Goal: Task Accomplishment & Management: Manage account settings

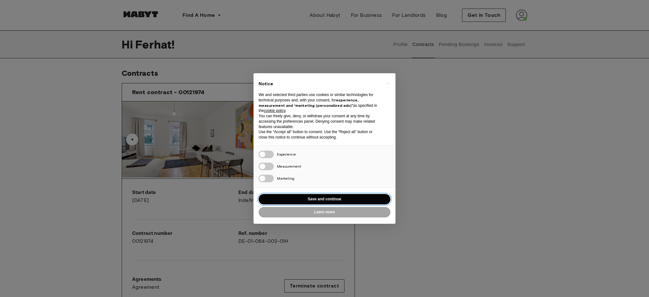
click at [367, 198] on button "Save and continue" at bounding box center [325, 199] width 132 height 10
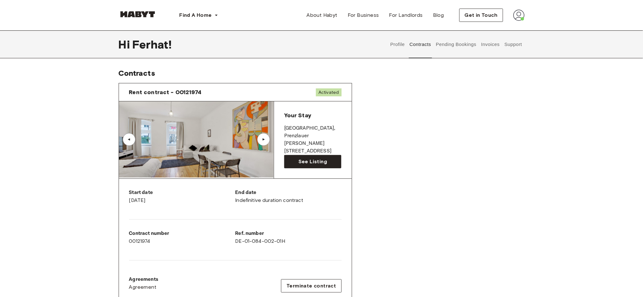
click at [465, 48] on button "Pending Bookings" at bounding box center [456, 44] width 42 height 28
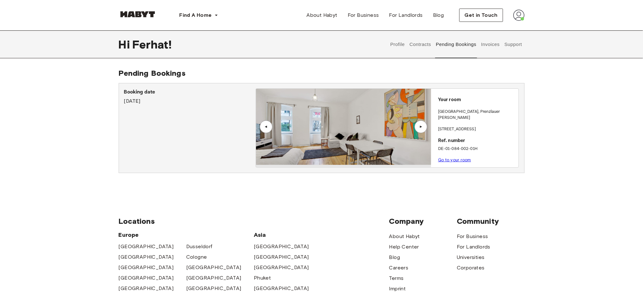
click at [513, 46] on button "Support" at bounding box center [512, 44] width 19 height 28
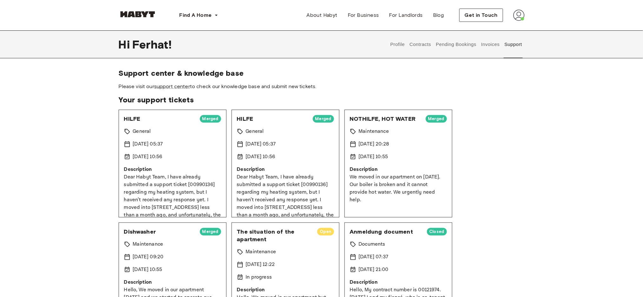
click at [425, 44] on button "Contracts" at bounding box center [420, 44] width 23 height 28
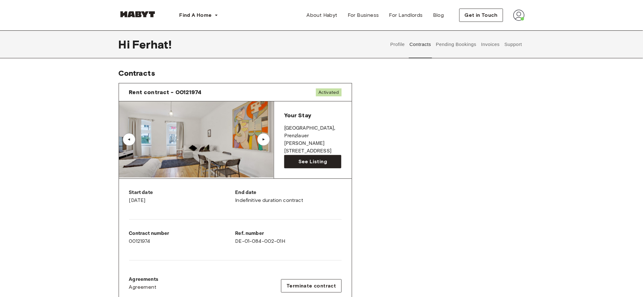
click at [143, 243] on div "Contract number 00121974" at bounding box center [182, 237] width 106 height 15
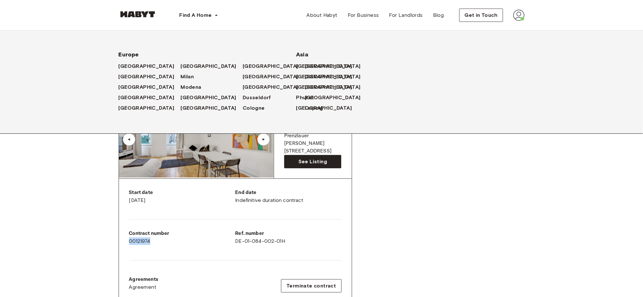
copy div "00121974"
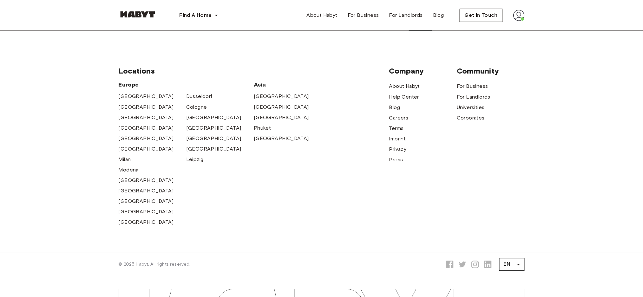
scroll to position [514, 0]
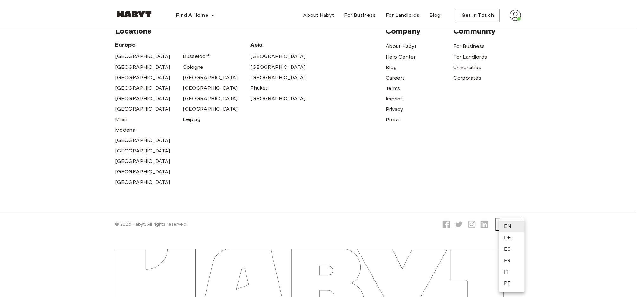
click at [511, 240] on li "DE" at bounding box center [511, 237] width 25 height 11
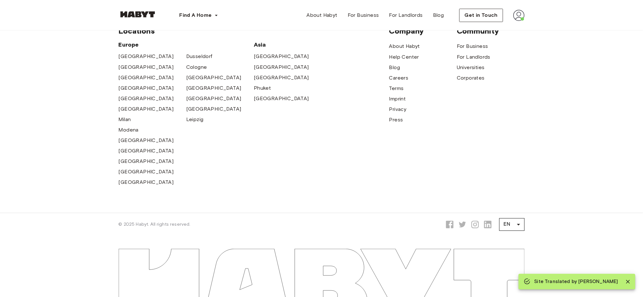
click at [511, 240] on div at bounding box center [321, 267] width 456 height 62
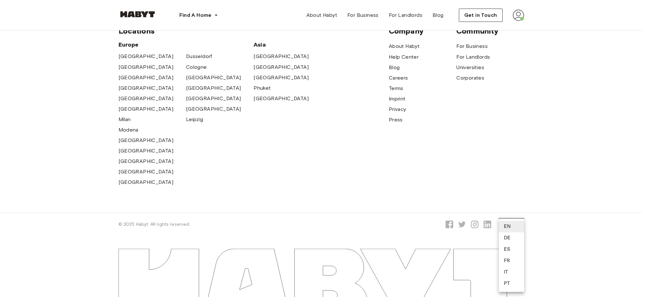
click at [510, 241] on li "DE" at bounding box center [511, 237] width 25 height 11
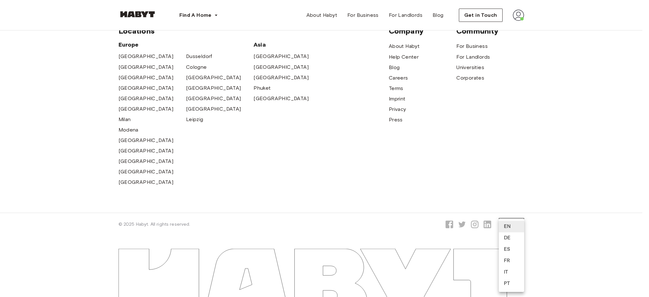
click at [509, 242] on li "DE" at bounding box center [511, 237] width 25 height 11
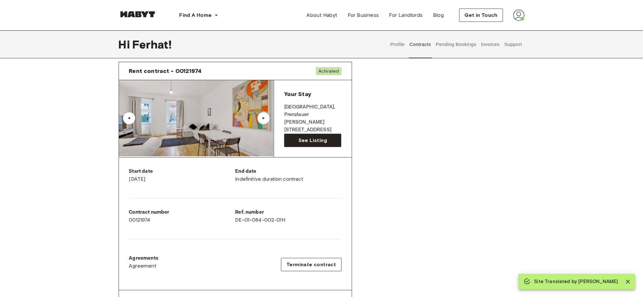
scroll to position [7, 0]
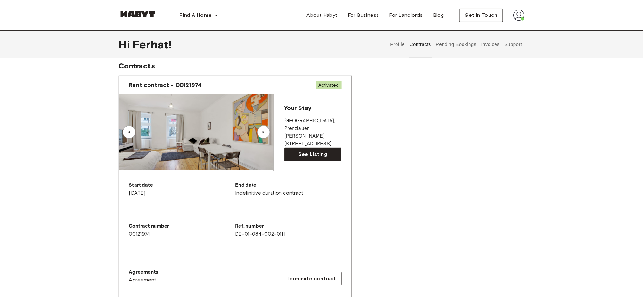
click at [519, 47] on button "Support" at bounding box center [512, 44] width 19 height 28
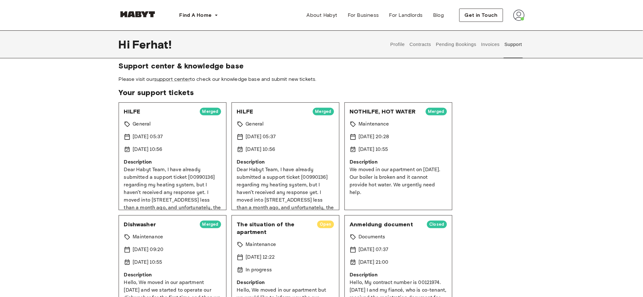
click at [493, 48] on button "Invoices" at bounding box center [490, 44] width 20 height 28
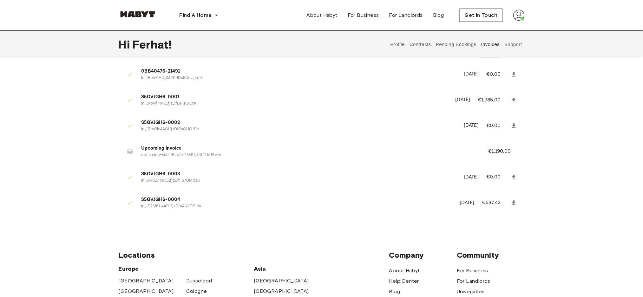
scroll to position [7, 0]
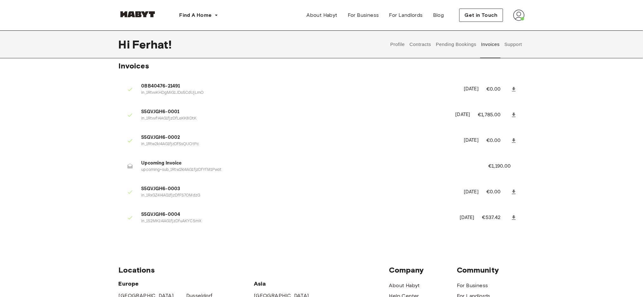
click at [509, 48] on button "Support" at bounding box center [512, 44] width 19 height 28
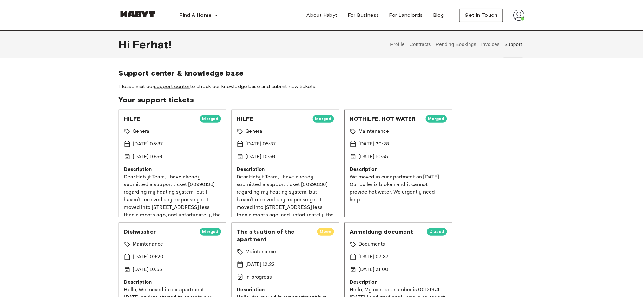
click at [487, 44] on button "Invoices" at bounding box center [490, 44] width 20 height 28
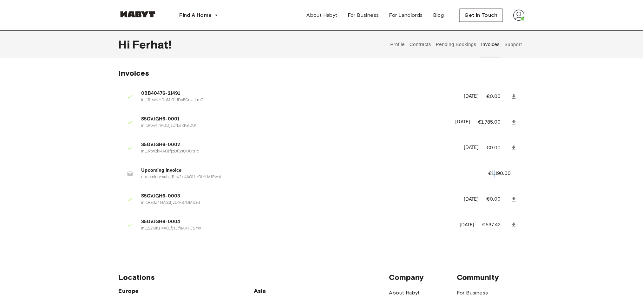
click at [496, 172] on p "€1,190.00" at bounding box center [503, 174] width 31 height 8
drag, startPoint x: 512, startPoint y: 175, endPoint x: 488, endPoint y: 176, distance: 24.4
click at [489, 176] on p "€1,190.00" at bounding box center [503, 174] width 31 height 8
click at [488, 176] on li "Upcoming Invoice upcoming+sub_1Rtw2kI4AG1fjzDfYfM1Pwot €1,190.00" at bounding box center [322, 174] width 406 height 22
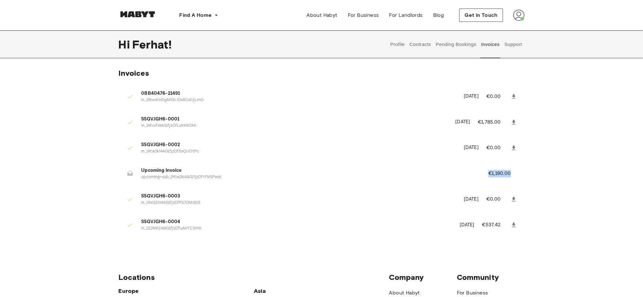
drag, startPoint x: 487, startPoint y: 177, endPoint x: 519, endPoint y: 177, distance: 32.0
click at [519, 177] on li "Upcoming Invoice upcoming+sub_1Rtw2kI4AG1fjzDfYfM1Pwot €1,190.00" at bounding box center [322, 174] width 406 height 22
click at [519, 177] on p "€1,190.00" at bounding box center [503, 174] width 31 height 8
drag, startPoint x: 516, startPoint y: 177, endPoint x: 473, endPoint y: 171, distance: 43.4
click at [473, 171] on li "Upcoming Invoice upcoming+sub_1Rtw2kI4AG1fjzDfYfM1Pwot €1,190.00" at bounding box center [322, 174] width 406 height 22
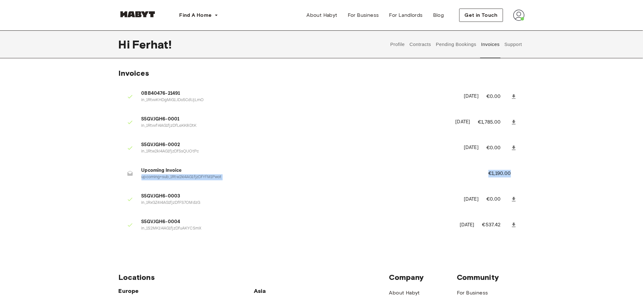
click at [473, 171] on li "Upcoming Invoice upcoming+sub_1Rtw2kI4AG1fjzDfYfM1Pwot €1,190.00" at bounding box center [322, 174] width 406 height 22
click at [523, 171] on li "Upcoming Invoice upcoming+sub_1Rtw2kI4AG1fjzDfYfM1Pwot €1,190.00" at bounding box center [322, 174] width 406 height 22
click at [616, 287] on div "Find A Home Europe Amsterdam Berlin Frankfurt Hamburg Lisbon Madrid Milan Moden…" at bounding box center [321, 272] width 643 height 544
click at [391, 182] on li "Upcoming Invoice upcoming+sub_1Rtw2kI4AG1fjzDfYfM1Pwot €1,190.00" at bounding box center [322, 174] width 406 height 22
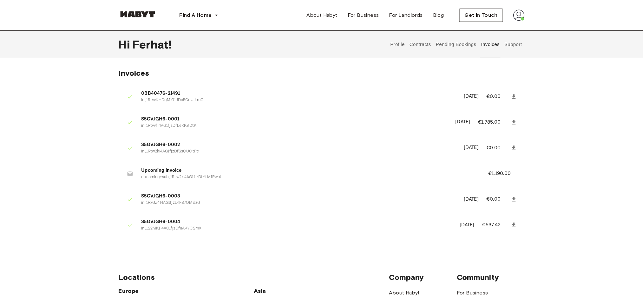
click at [130, 12] on img at bounding box center [138, 14] width 38 height 6
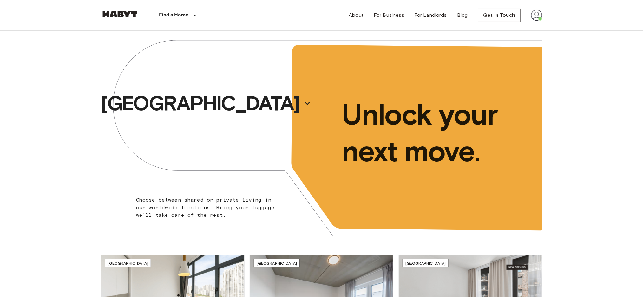
click at [534, 16] on img at bounding box center [536, 15] width 11 height 11
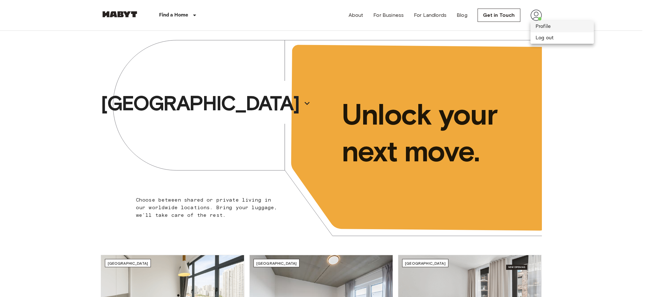
click at [536, 29] on li "Profile" at bounding box center [562, 26] width 63 height 11
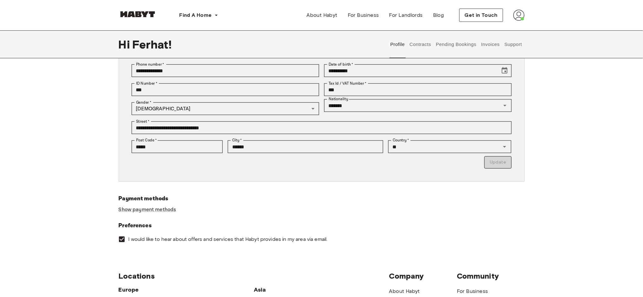
click at [417, 48] on button "Contracts" at bounding box center [420, 44] width 23 height 28
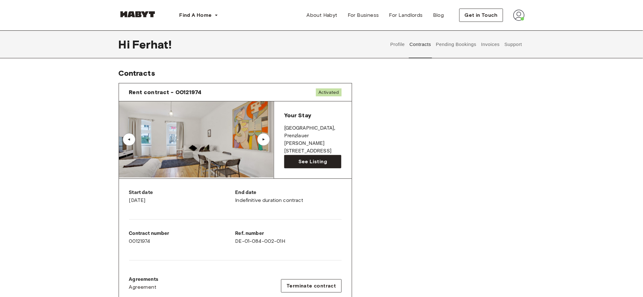
click at [214, 142] on img at bounding box center [196, 139] width 155 height 76
click at [261, 140] on div "▲" at bounding box center [263, 140] width 6 height 4
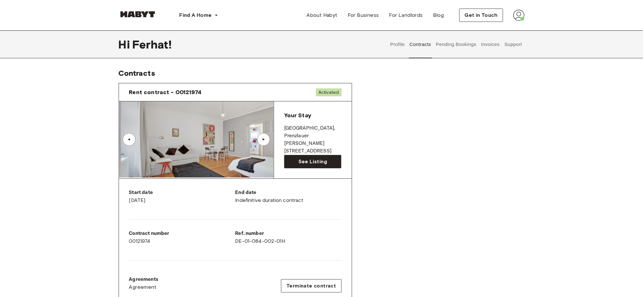
click at [262, 140] on div "▲" at bounding box center [263, 140] width 6 height 4
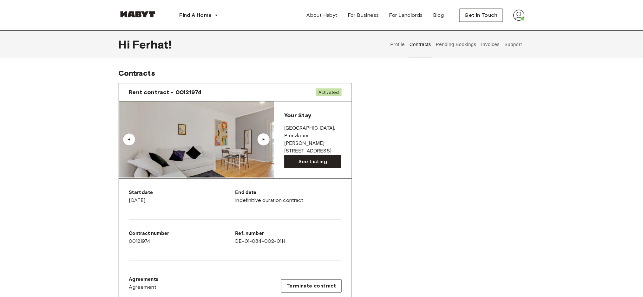
click at [264, 139] on div "▲" at bounding box center [263, 140] width 6 height 4
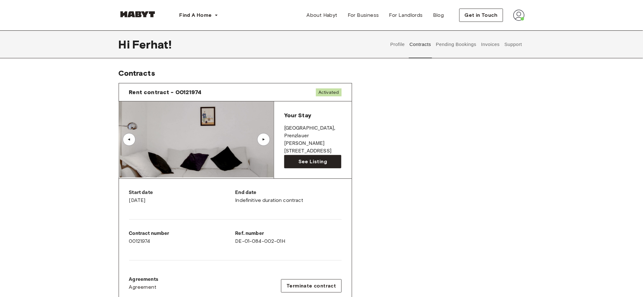
click at [264, 139] on div "▲" at bounding box center [263, 140] width 6 height 4
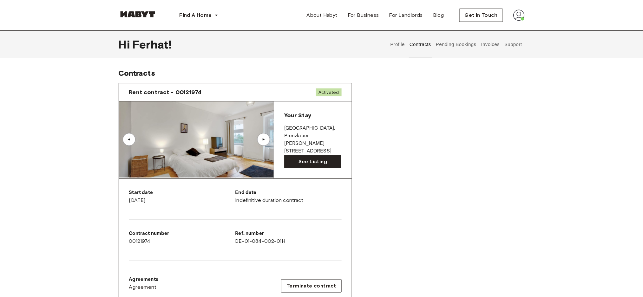
click at [264, 139] on div "▲" at bounding box center [263, 140] width 6 height 4
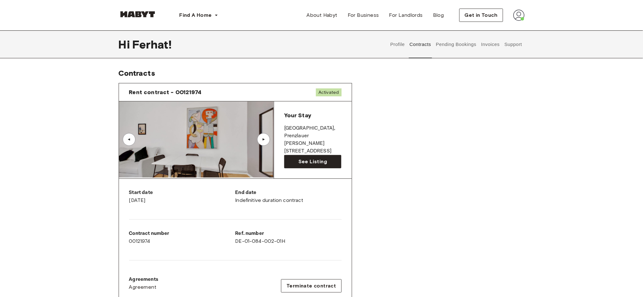
click at [264, 139] on div "▲" at bounding box center [263, 140] width 6 height 4
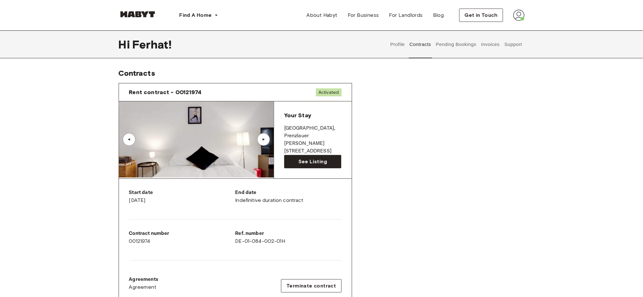
click at [264, 139] on div "▲" at bounding box center [263, 140] width 6 height 4
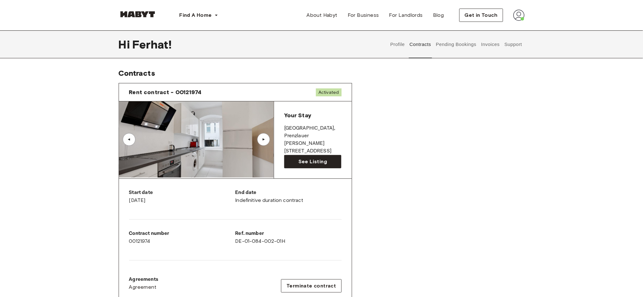
click at [260, 135] on div "▲" at bounding box center [263, 139] width 13 height 13
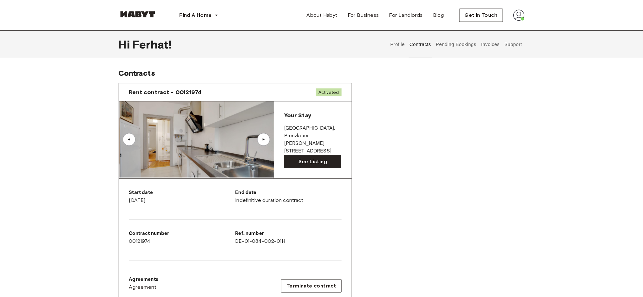
click at [261, 133] on div "▲" at bounding box center [263, 139] width 13 height 13
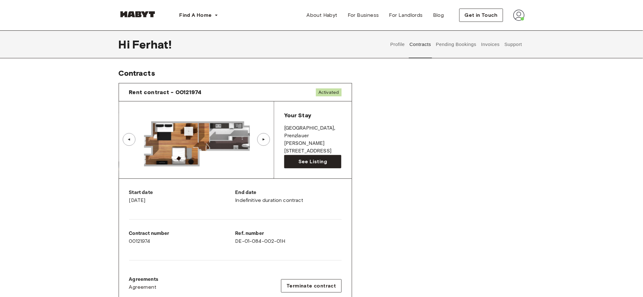
click at [260, 133] on img at bounding box center [196, 139] width 155 height 76
drag, startPoint x: 257, startPoint y: 141, endPoint x: 256, endPoint y: 147, distance: 6.5
click at [257, 142] on div "▲" at bounding box center [263, 139] width 13 height 13
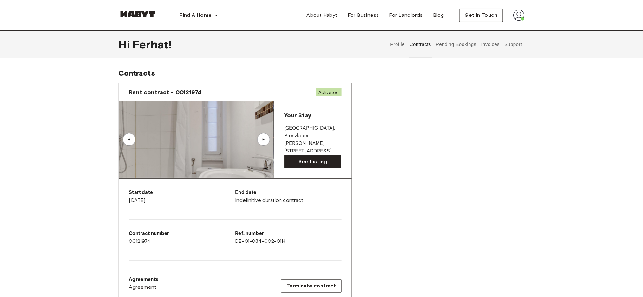
click at [265, 136] on div "▲" at bounding box center [263, 139] width 13 height 13
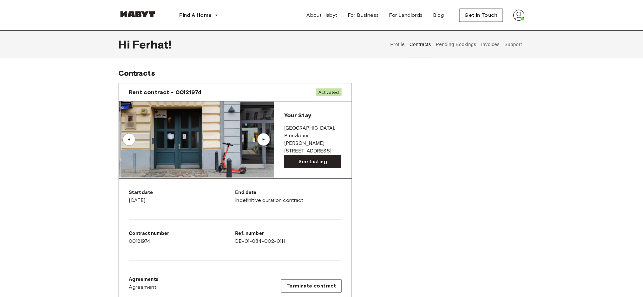
click at [265, 136] on div "▲" at bounding box center [263, 139] width 13 height 13
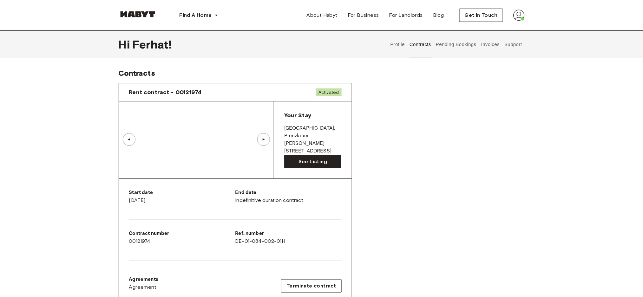
click at [265, 136] on div "▲" at bounding box center [263, 139] width 13 height 13
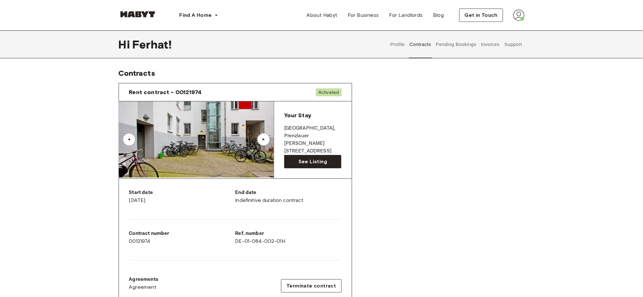
click at [264, 136] on div "▲" at bounding box center [263, 139] width 13 height 13
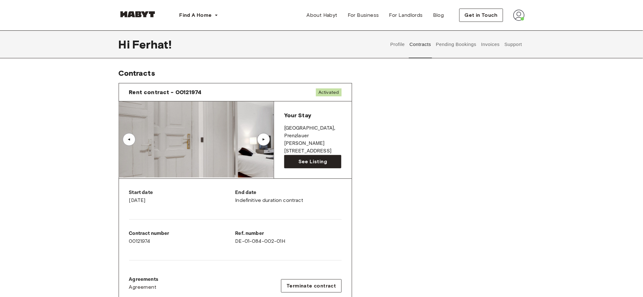
click at [269, 140] on div "▲" at bounding box center [263, 139] width 13 height 13
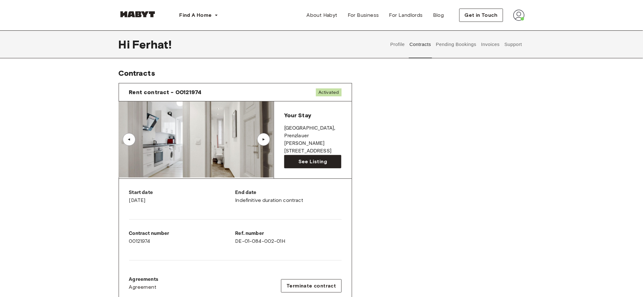
click at [393, 48] on button "Profile" at bounding box center [397, 44] width 16 height 28
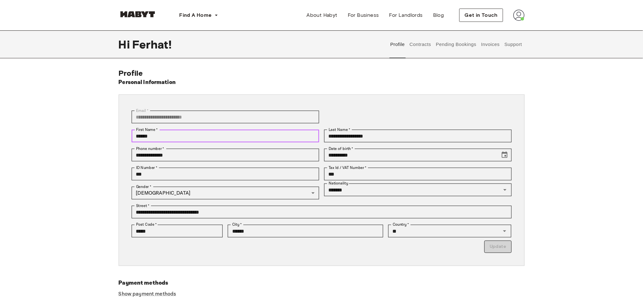
click at [175, 137] on input "******" at bounding box center [225, 136] width 187 height 13
type input "**********"
drag, startPoint x: 359, startPoint y: 135, endPoint x: 349, endPoint y: 137, distance: 10.5
click at [349, 137] on input "**********" at bounding box center [417, 136] width 187 height 13
type input "**********"
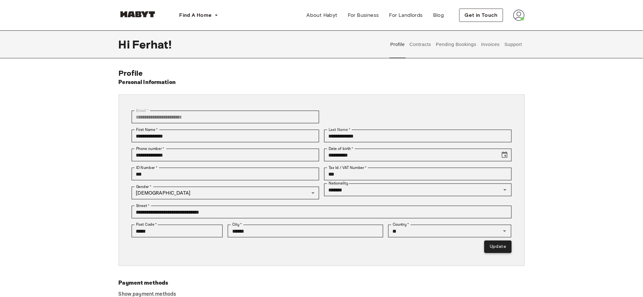
click at [496, 252] on button "Update" at bounding box center [497, 247] width 27 height 12
type input "**********"
type input "*********"
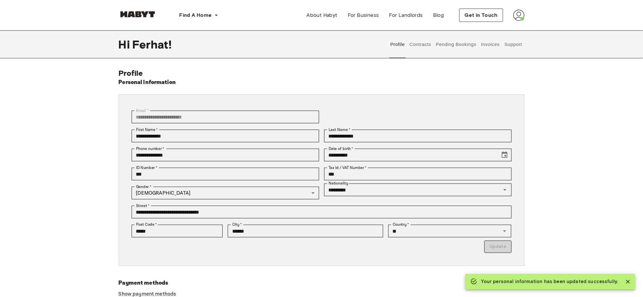
click at [505, 46] on button "Support" at bounding box center [512, 44] width 19 height 28
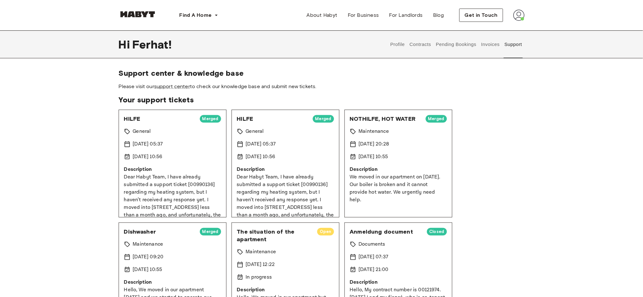
click at [401, 50] on button "Profile" at bounding box center [397, 44] width 16 height 28
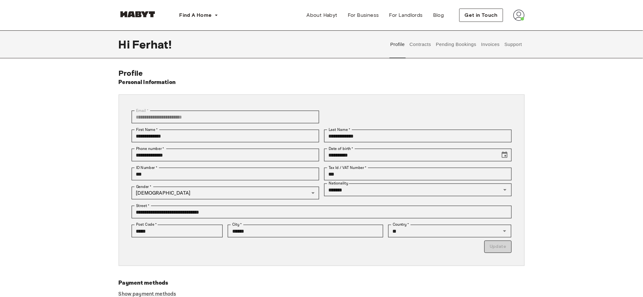
click at [514, 45] on button "Support" at bounding box center [512, 44] width 19 height 28
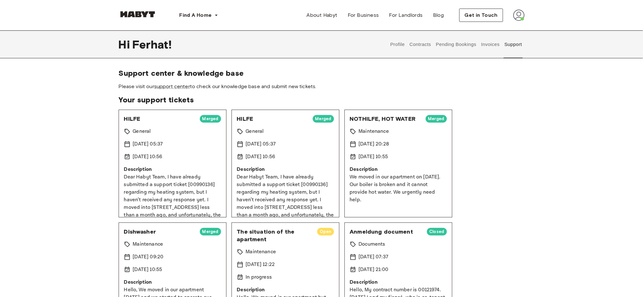
click at [425, 53] on button "Contracts" at bounding box center [420, 44] width 23 height 28
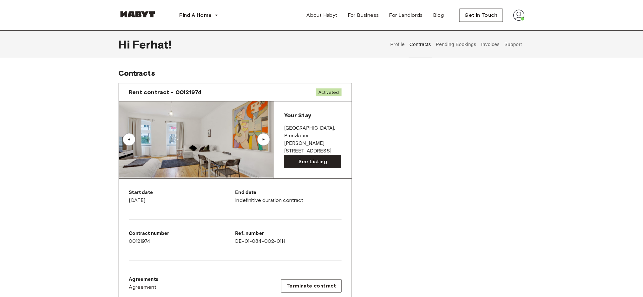
click at [469, 46] on button "Pending Bookings" at bounding box center [456, 44] width 42 height 28
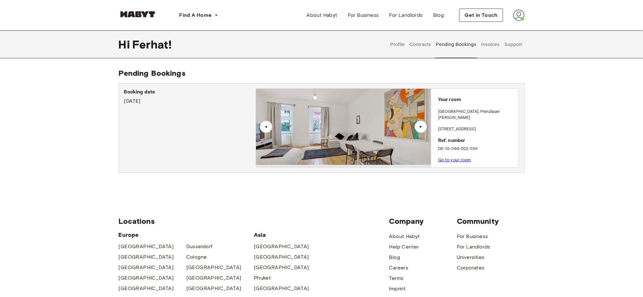
click at [427, 49] on button "Contracts" at bounding box center [420, 44] width 23 height 28
